Goal: Check status

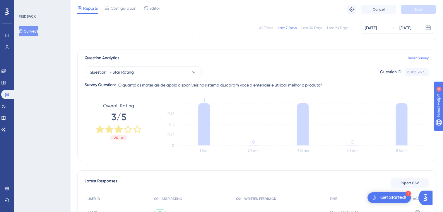
scroll to position [31, 0]
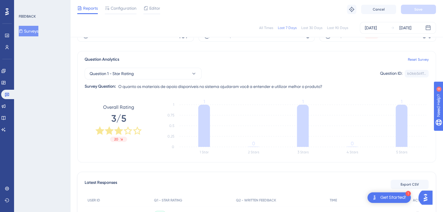
click at [266, 28] on div "All Times" at bounding box center [266, 27] width 14 height 5
